Goal: Task Accomplishment & Management: Use online tool/utility

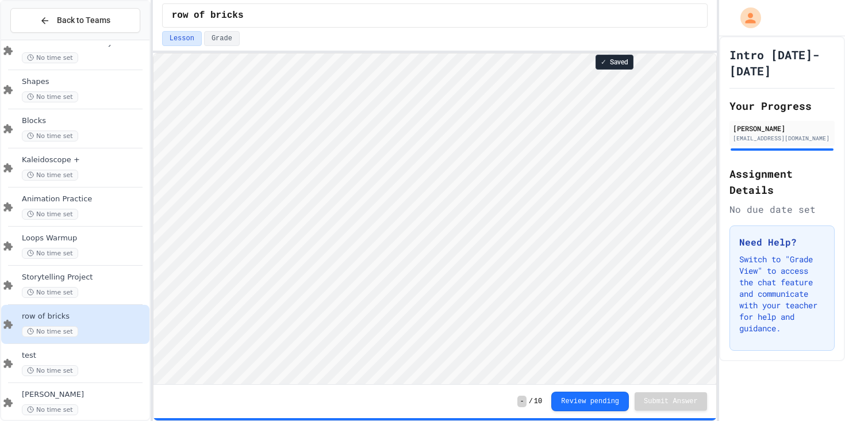
scroll to position [1, 0]
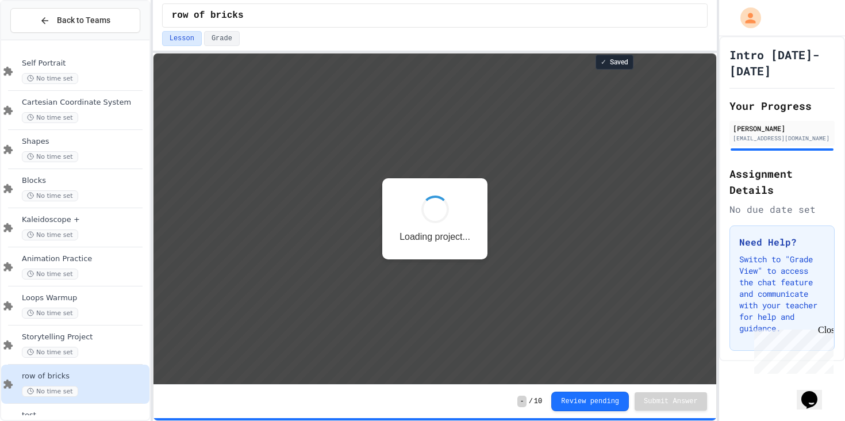
scroll to position [1, 0]
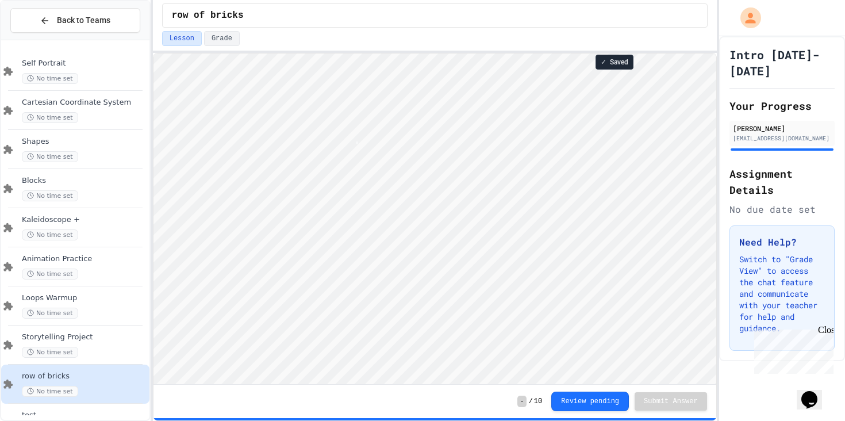
type textarea "*"
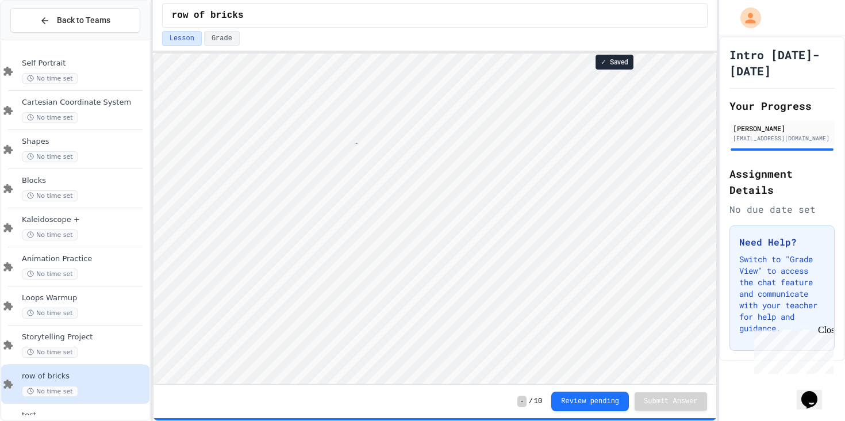
type textarea "**"
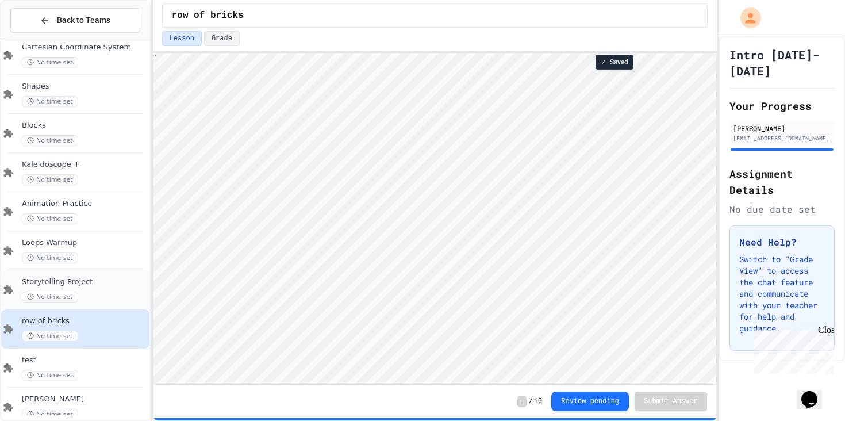
scroll to position [74, 0]
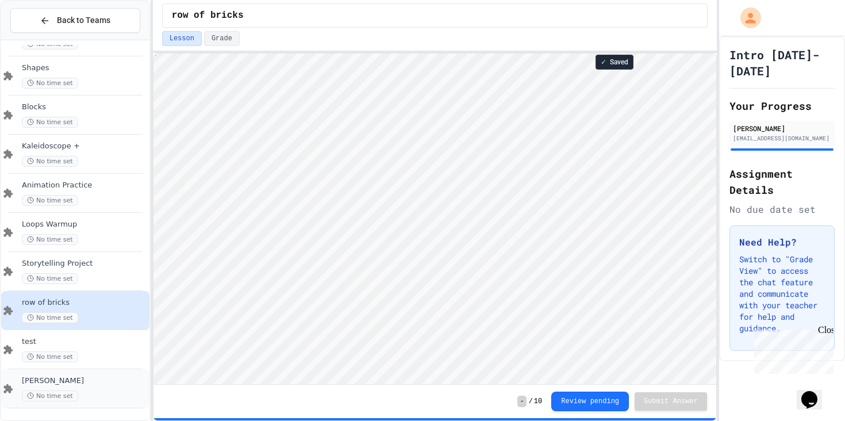
click at [60, 375] on div "[PERSON_NAME] No time set" at bounding box center [75, 388] width 148 height 39
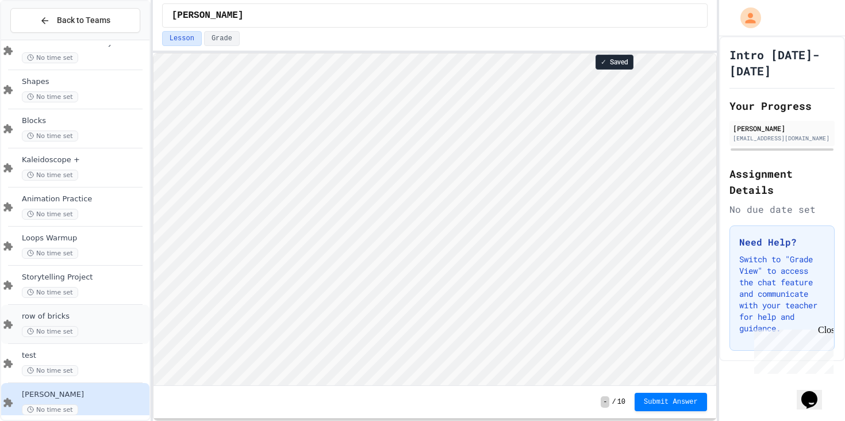
click at [75, 321] on span "row of bricks" at bounding box center [84, 317] width 125 height 10
